Goal: Navigation & Orientation: Find specific page/section

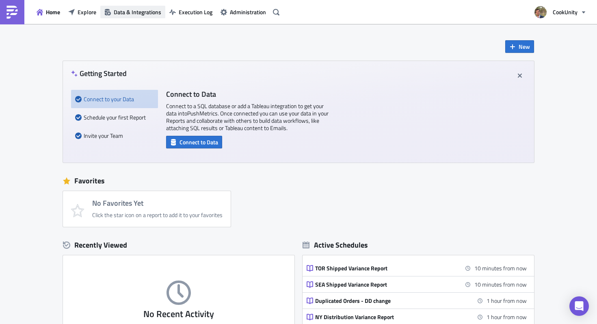
click at [141, 16] on span "Data & Integrations" at bounding box center [138, 12] width 48 height 9
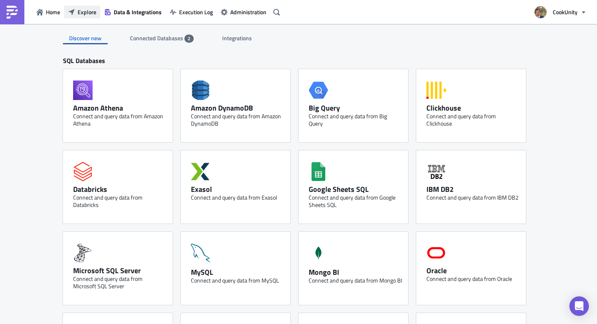
click at [93, 14] on span "Explore" at bounding box center [87, 12] width 19 height 9
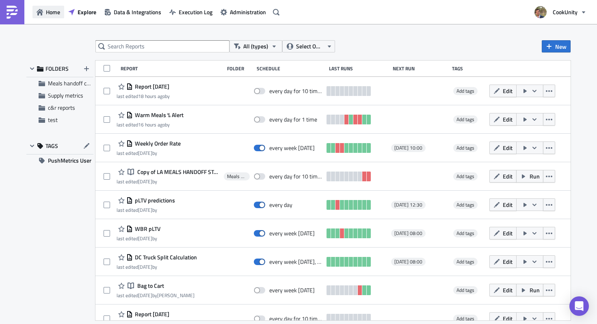
click at [51, 9] on span "Home" at bounding box center [53, 12] width 14 height 9
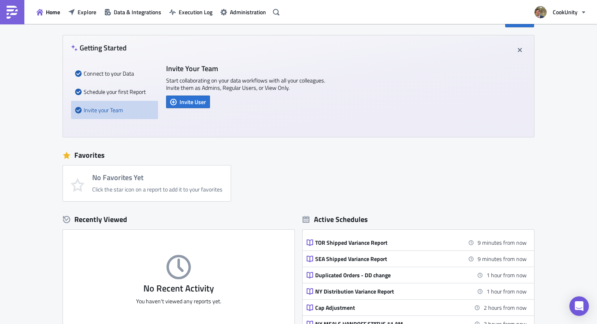
scroll to position [134, 0]
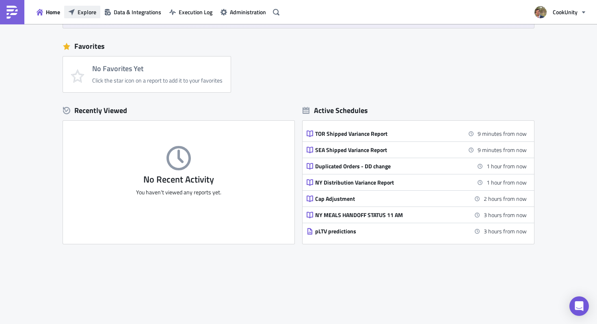
click at [75, 11] on button "Explore" at bounding box center [82, 12] width 36 height 13
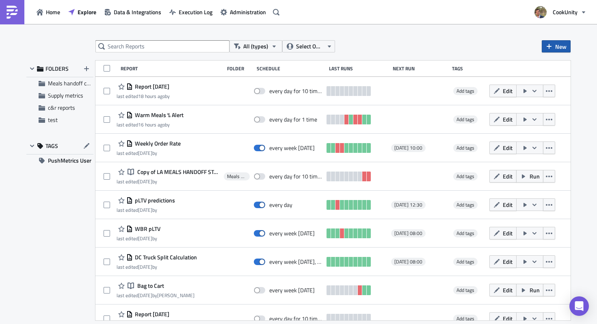
click at [547, 45] on icon "button" at bounding box center [549, 46] width 7 height 7
click at [460, 37] on div "All (types) Select Owner New FOLDERS Meals handoff checkpoint by stores Supply …" at bounding box center [298, 174] width 597 height 301
